Goal: Check status: Check status

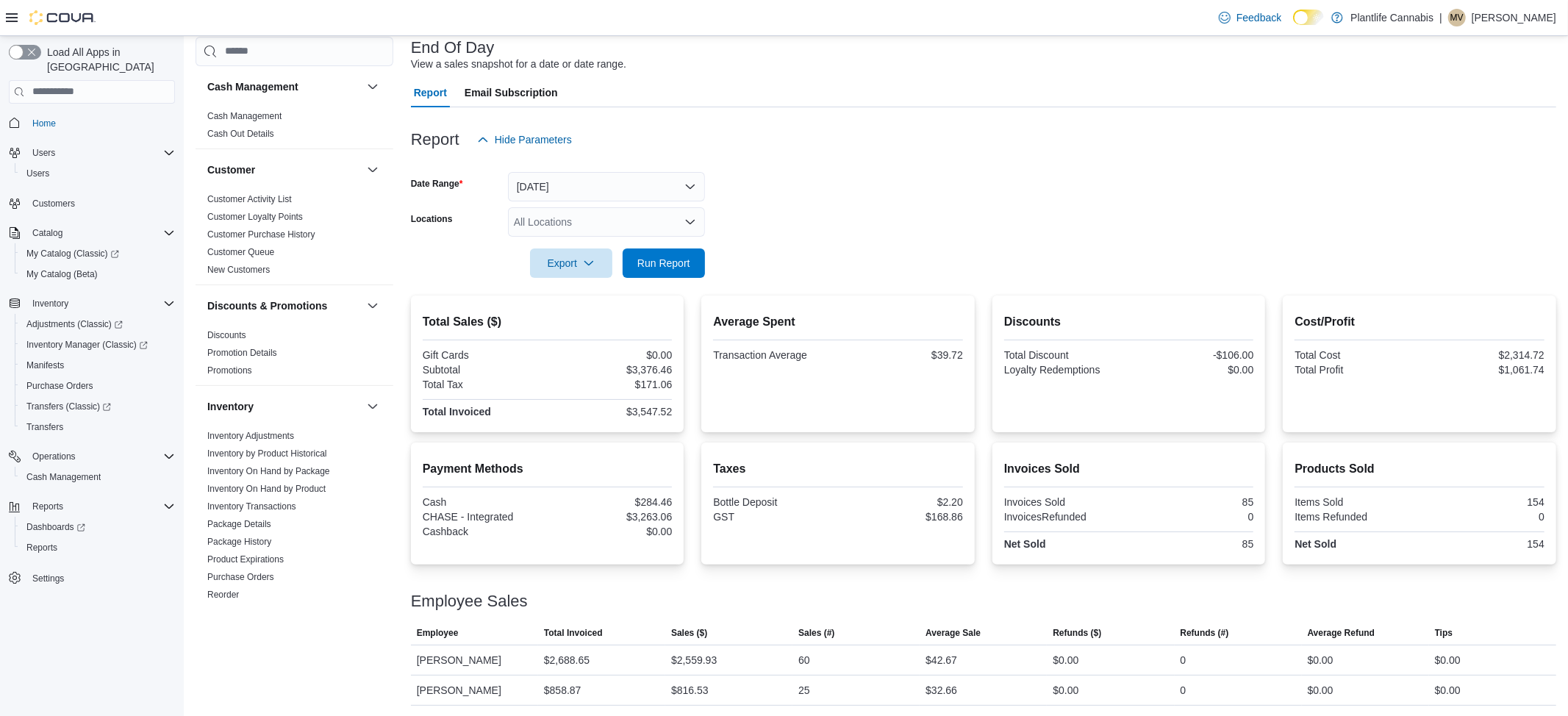
scroll to position [506, 0]
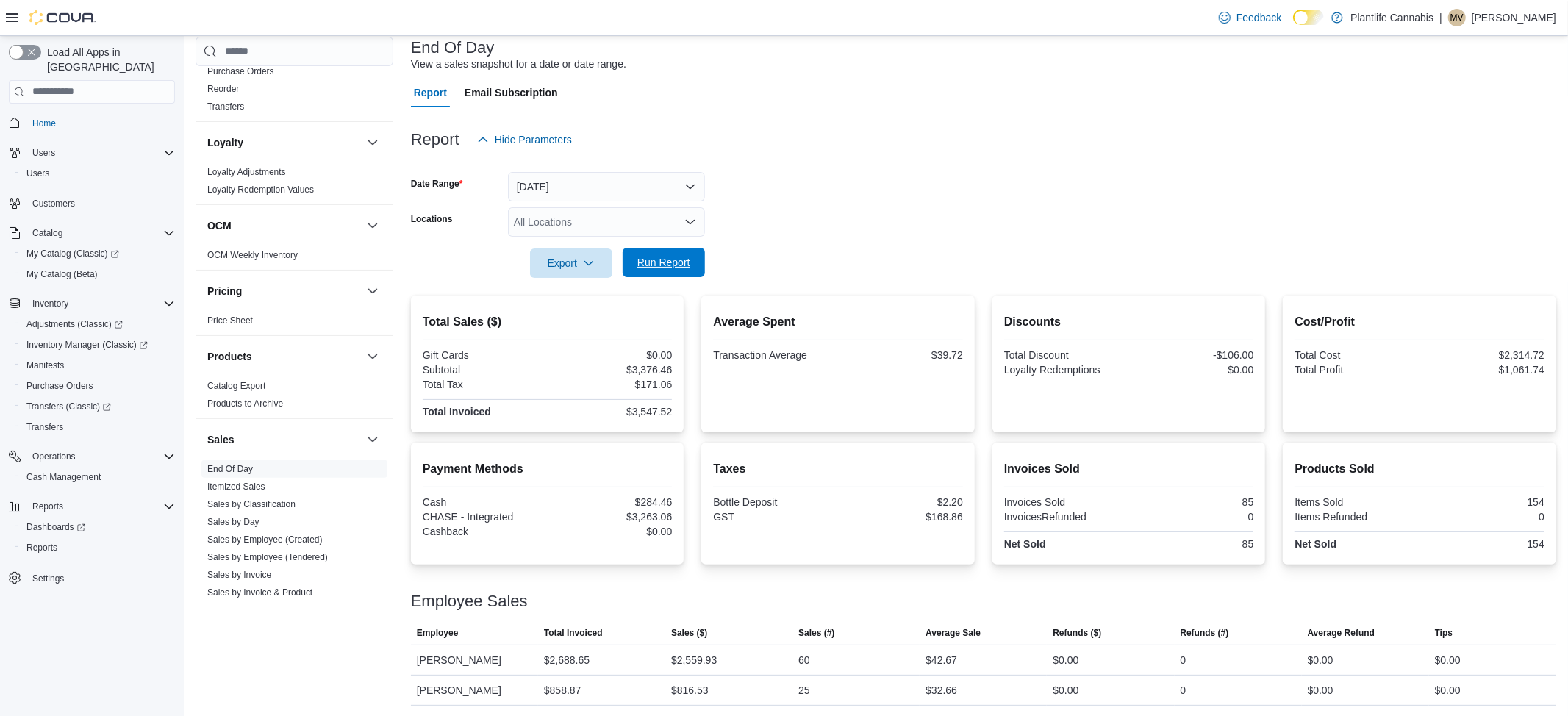
click at [671, 268] on span "Run Report" at bounding box center [664, 262] width 53 height 14
click at [673, 268] on span "Run Report" at bounding box center [664, 262] width 53 height 14
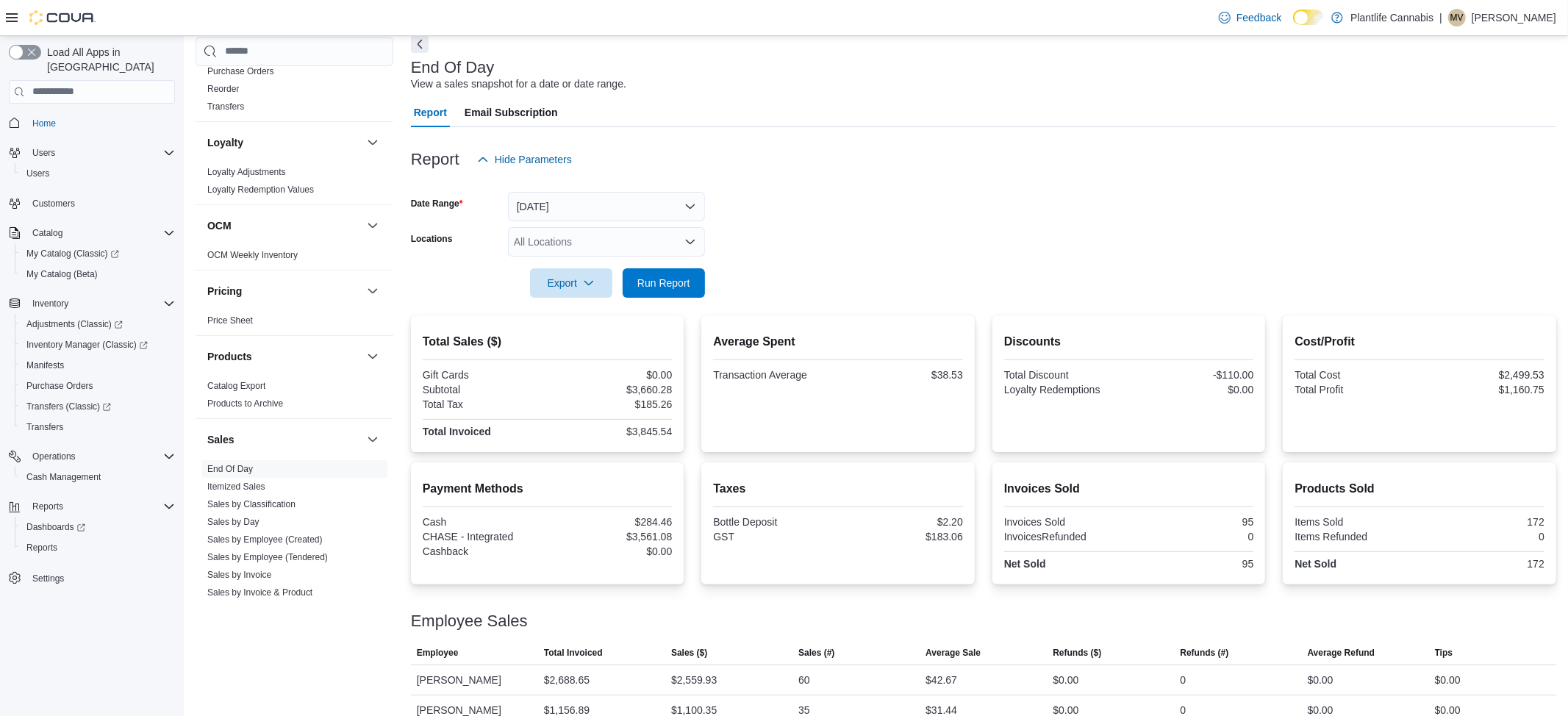
scroll to position [92, 0]
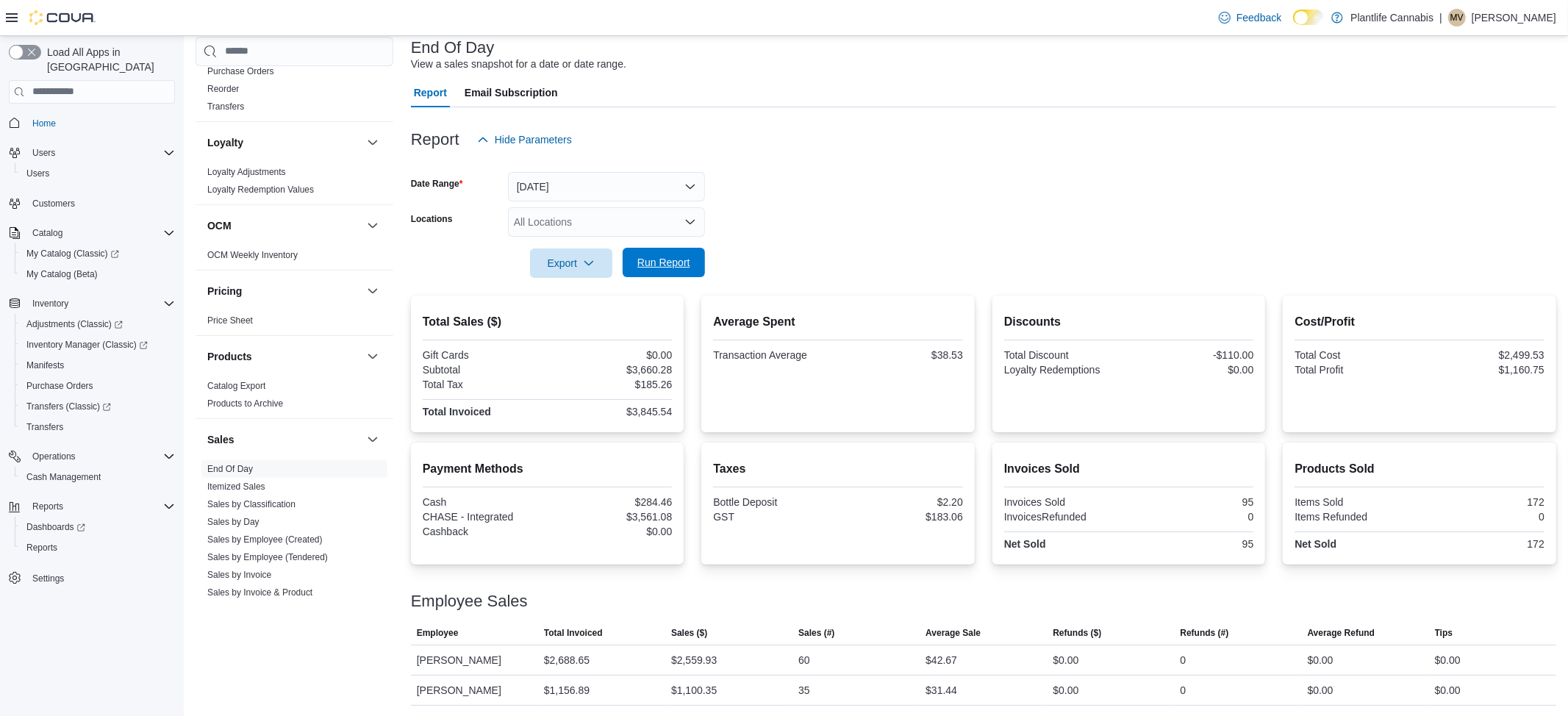
click at [650, 248] on span "Run Report" at bounding box center [664, 262] width 64 height 30
click at [647, 192] on button "[DATE]" at bounding box center [606, 187] width 197 height 30
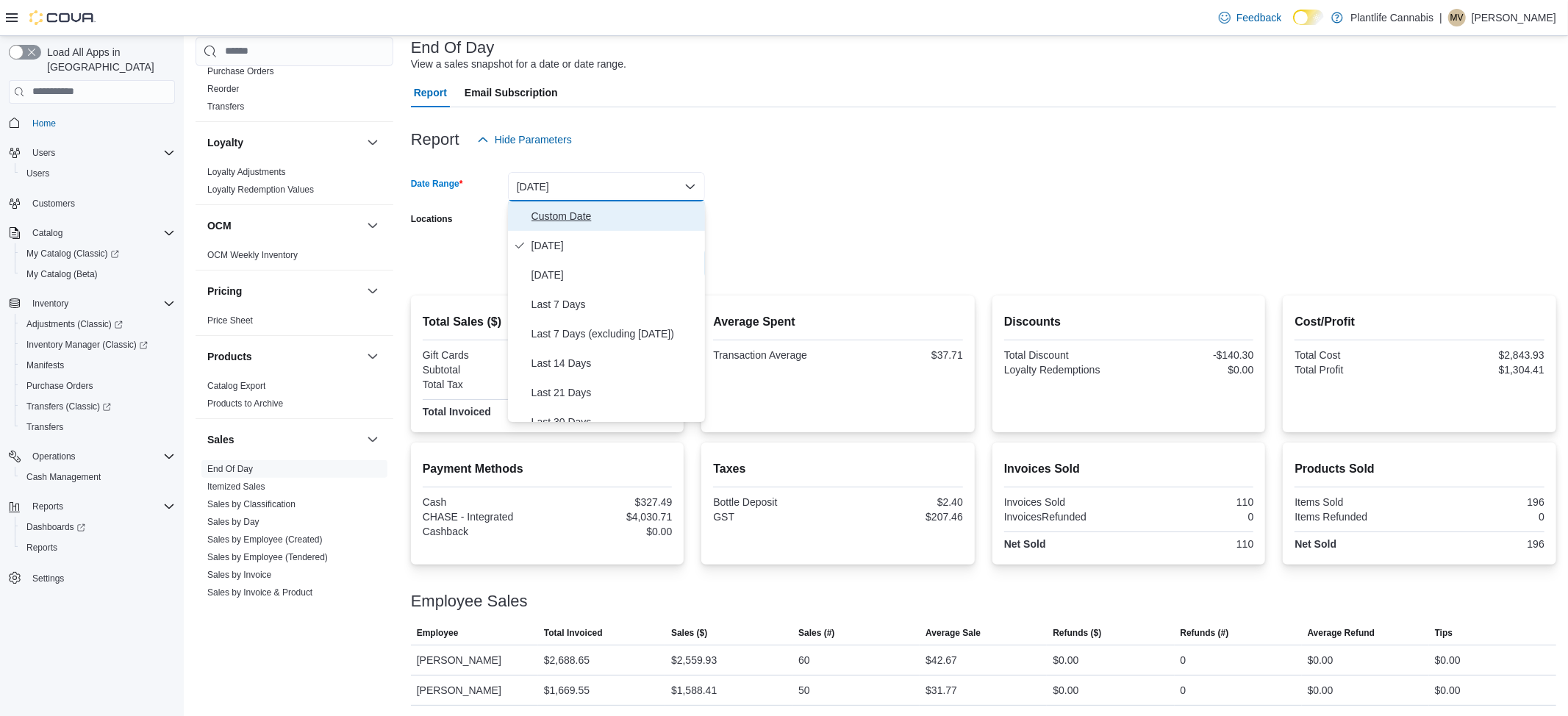
click at [627, 213] on span "Custom Date" at bounding box center [615, 216] width 167 height 18
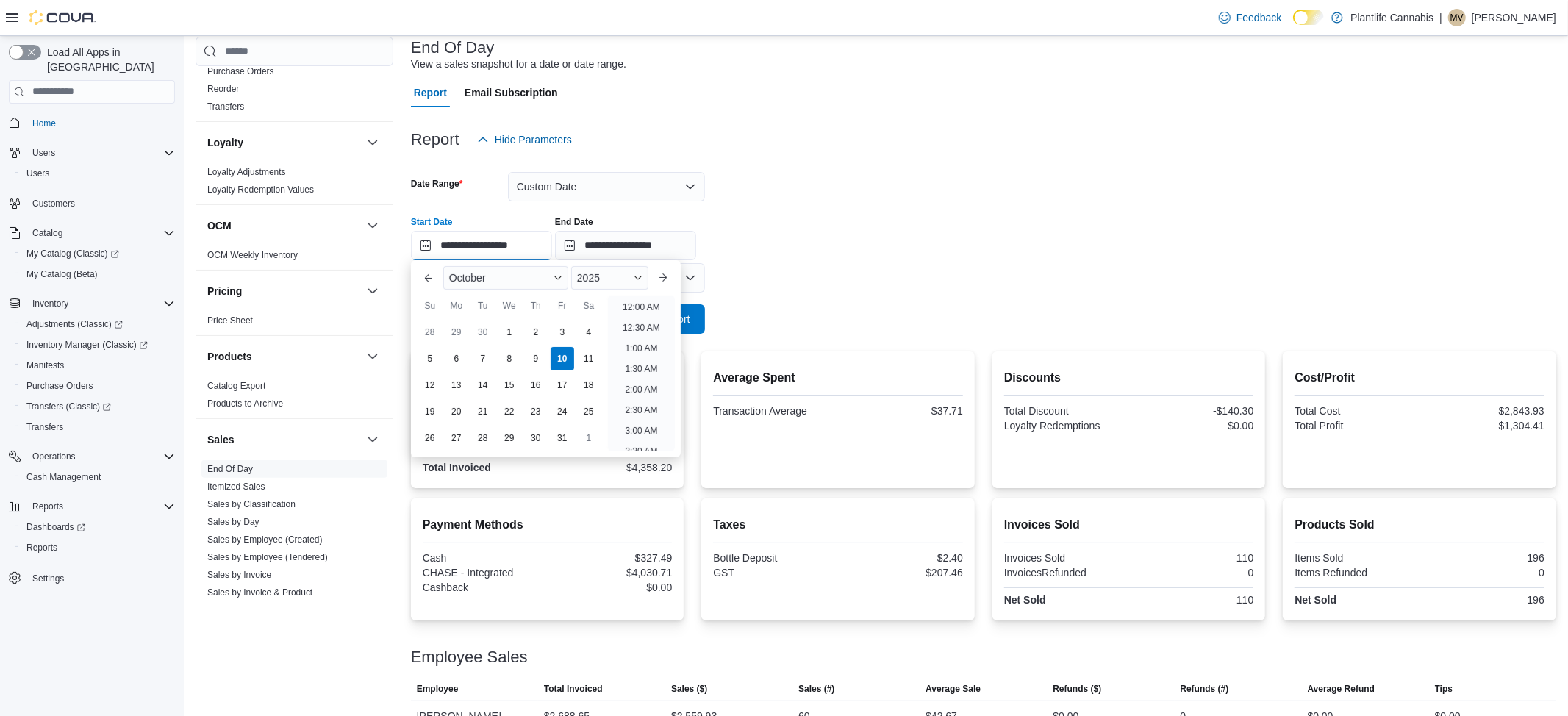
click at [528, 243] on input "**********" at bounding box center [481, 245] width 141 height 30
click at [633, 326] on li "4:00 PM" at bounding box center [641, 334] width 45 height 18
type input "**********"
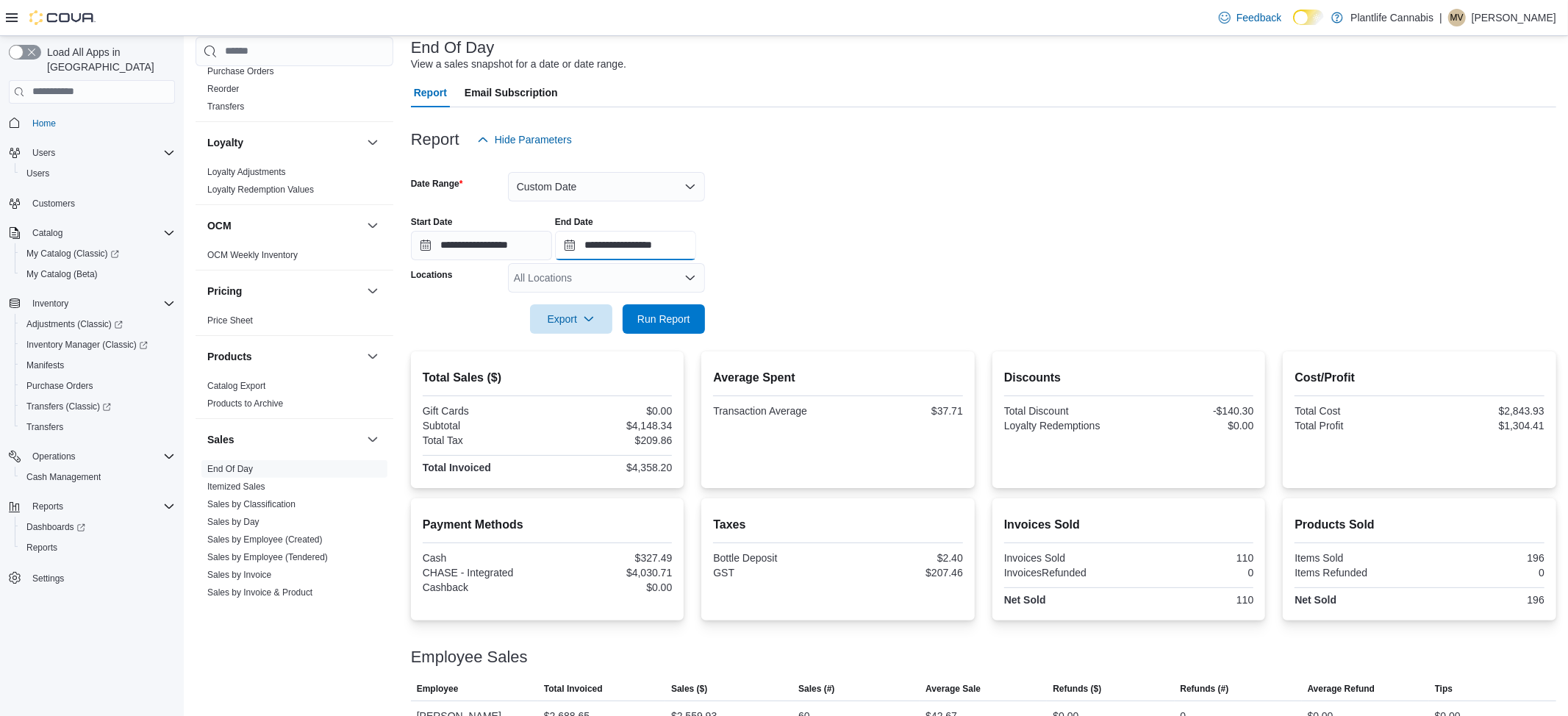
click at [689, 240] on input "**********" at bounding box center [625, 245] width 141 height 30
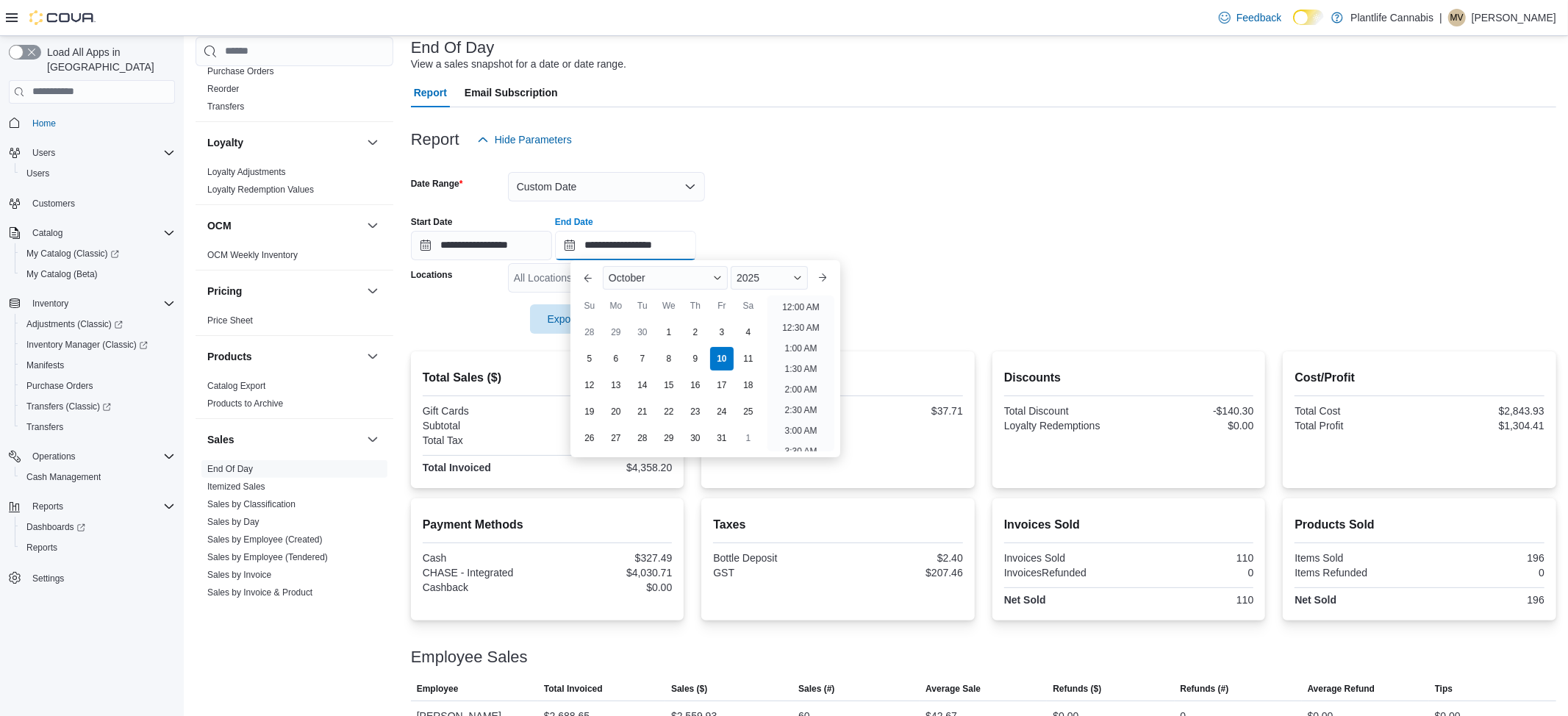
scroll to position [703, 0]
click at [790, 336] on li "6:00 PM" at bounding box center [801, 345] width 45 height 18
type input "**********"
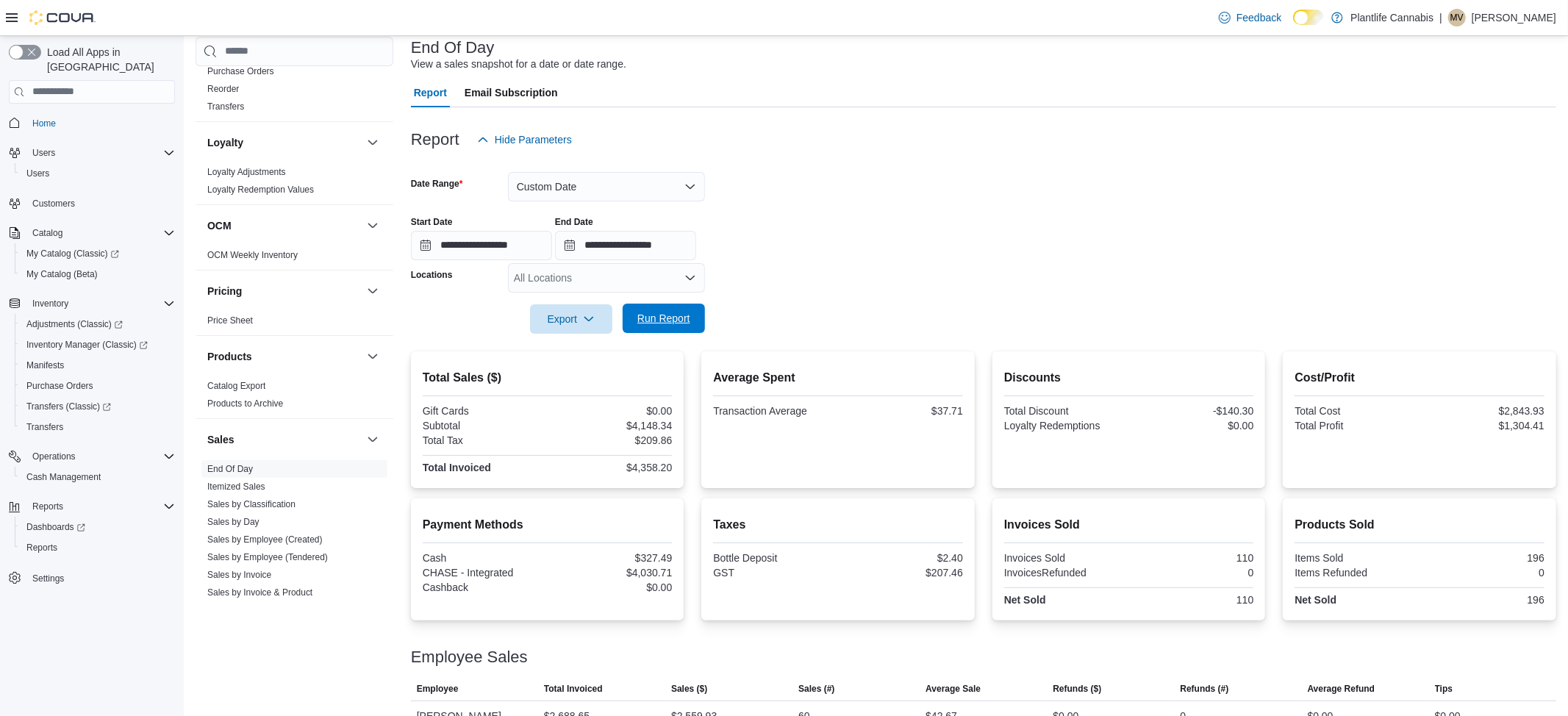
click at [652, 327] on span "Run Report" at bounding box center [664, 318] width 64 height 30
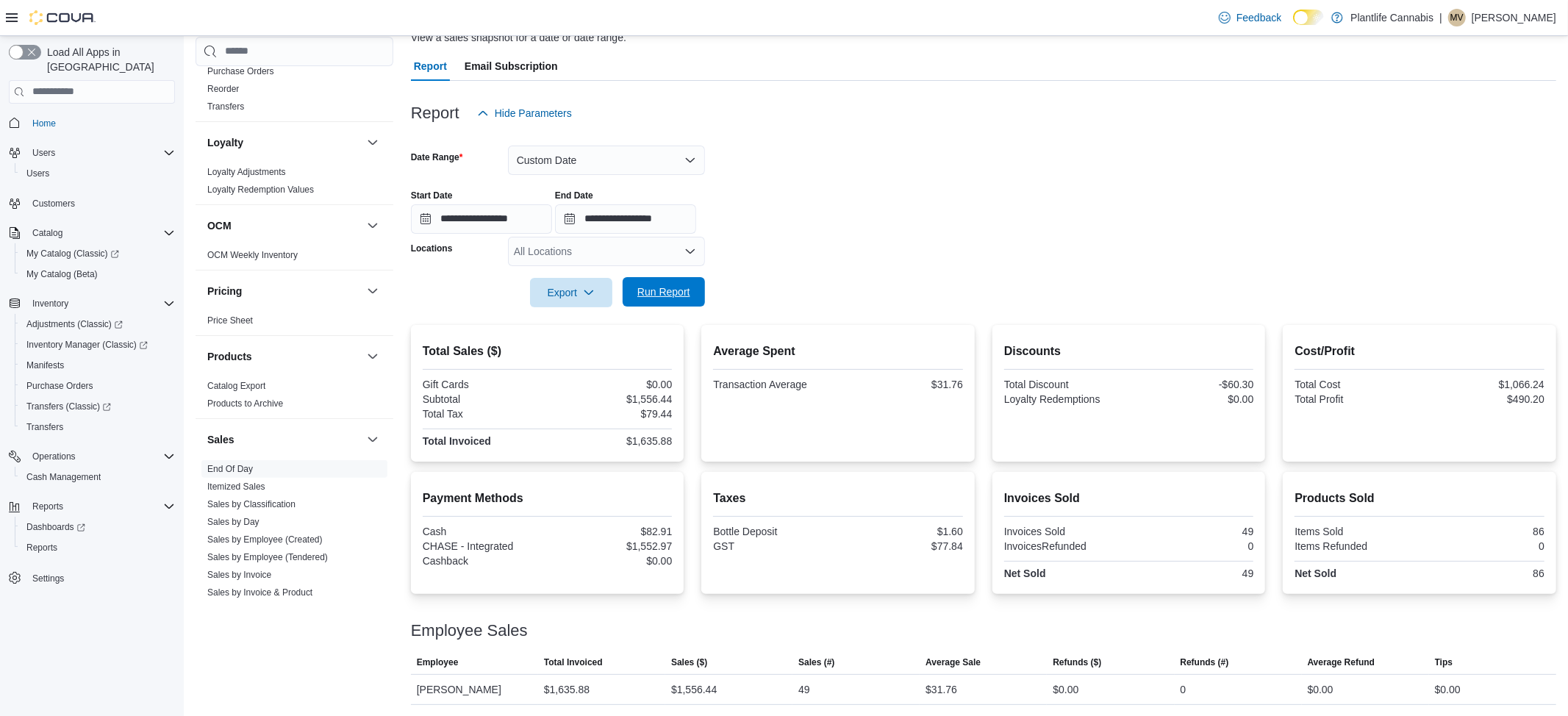
click at [688, 293] on span "Run Report" at bounding box center [664, 292] width 53 height 14
click at [680, 290] on span "Run Report" at bounding box center [664, 292] width 53 height 14
click at [650, 169] on button "Custom Date" at bounding box center [606, 160] width 197 height 30
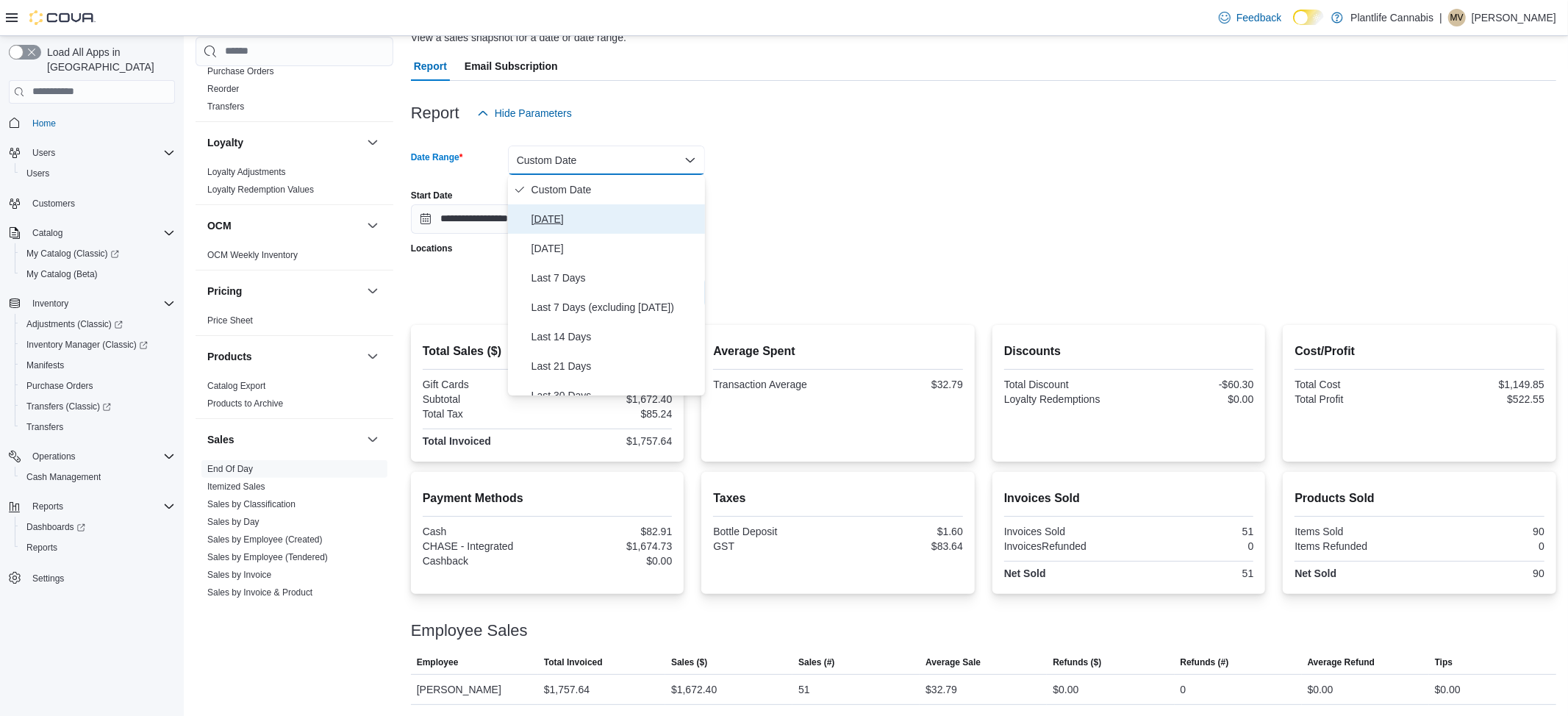
click at [527, 221] on button "[DATE]" at bounding box center [606, 219] width 197 height 30
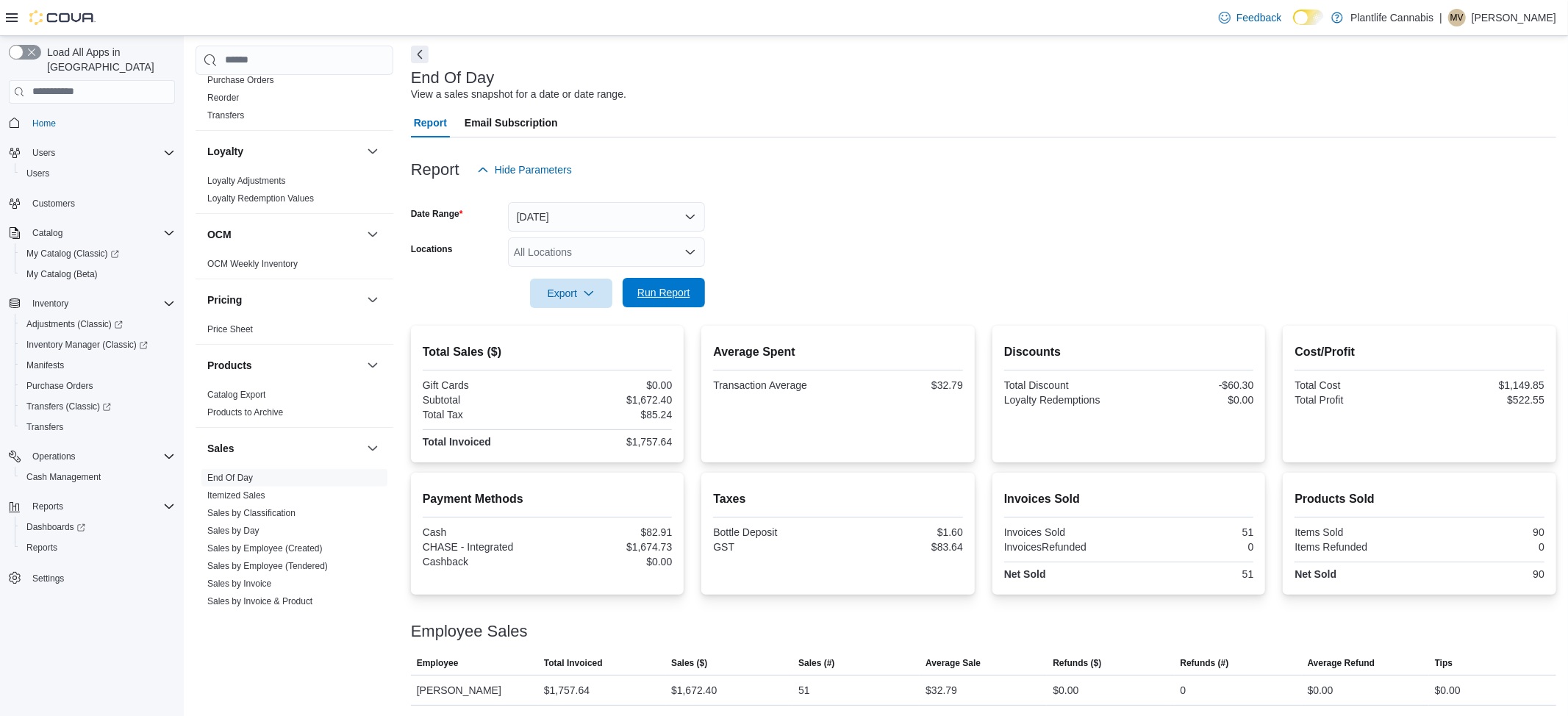
click at [661, 288] on span "Run Report" at bounding box center [664, 292] width 53 height 14
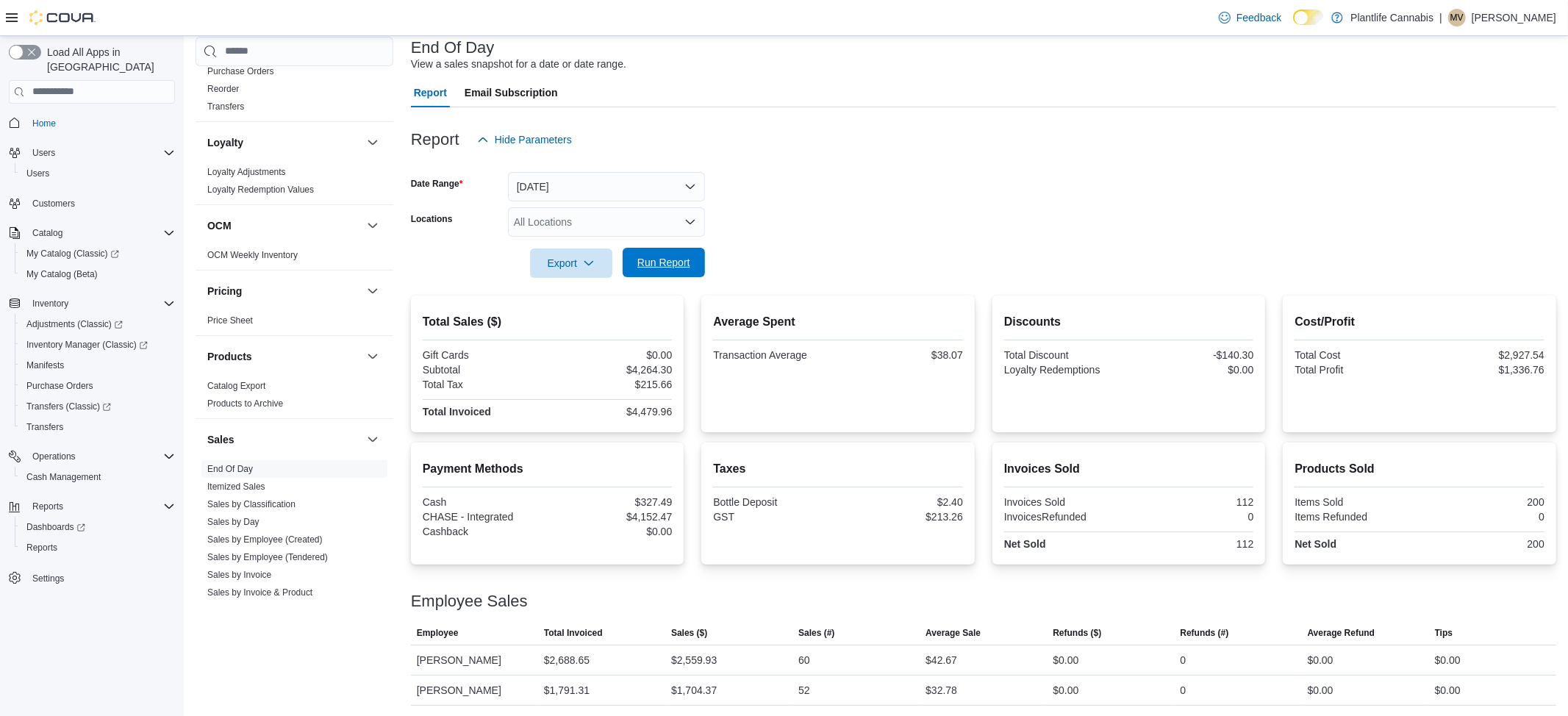
click at [644, 260] on span "Run Report" at bounding box center [664, 262] width 53 height 14
click at [633, 266] on span "Run Report" at bounding box center [664, 262] width 64 height 30
click at [667, 261] on span "Run Report" at bounding box center [664, 262] width 53 height 14
click at [694, 271] on span "Run Report" at bounding box center [664, 262] width 64 height 30
